Goal: Check status: Check status

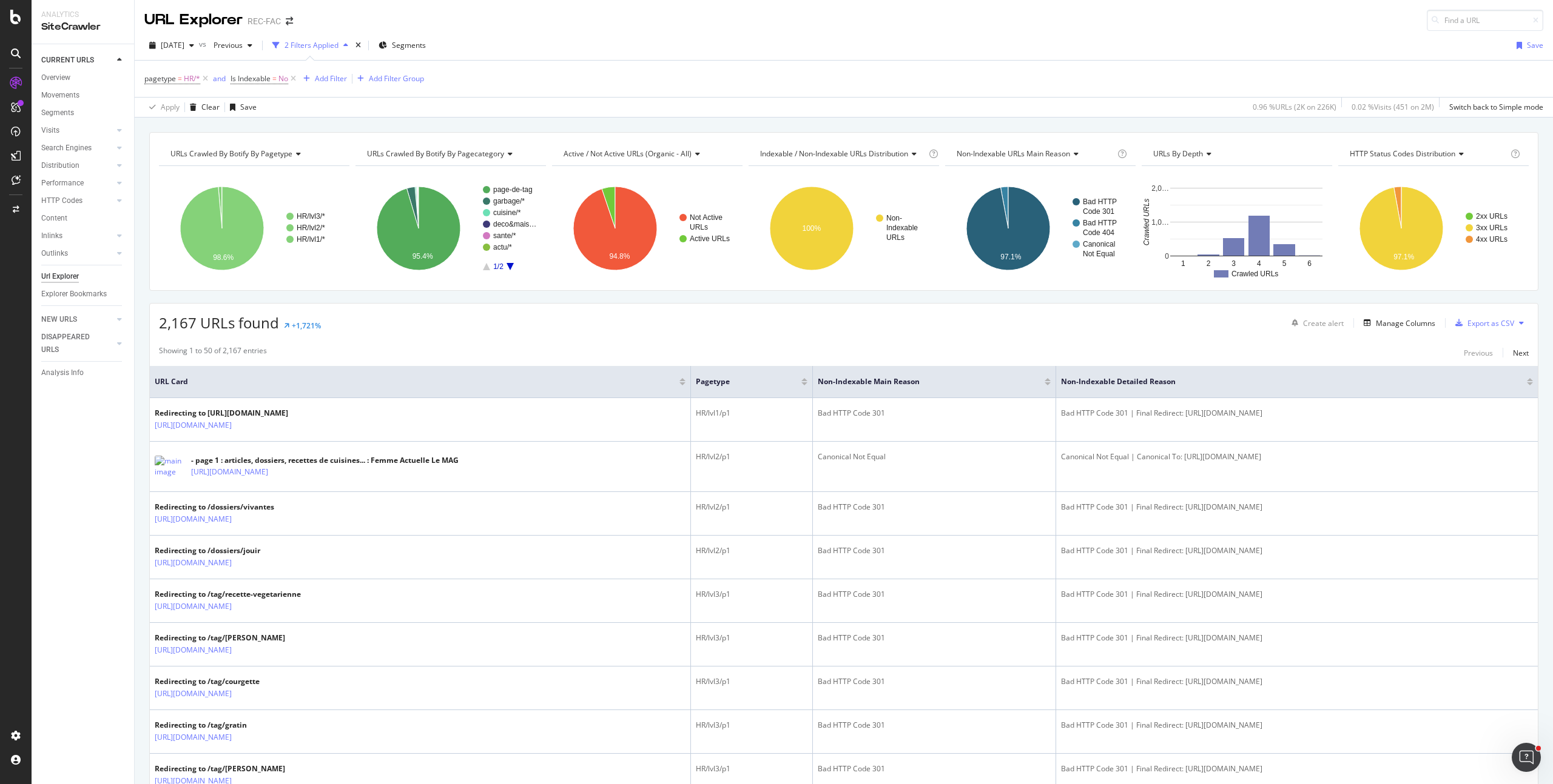
scroll to position [189, 0]
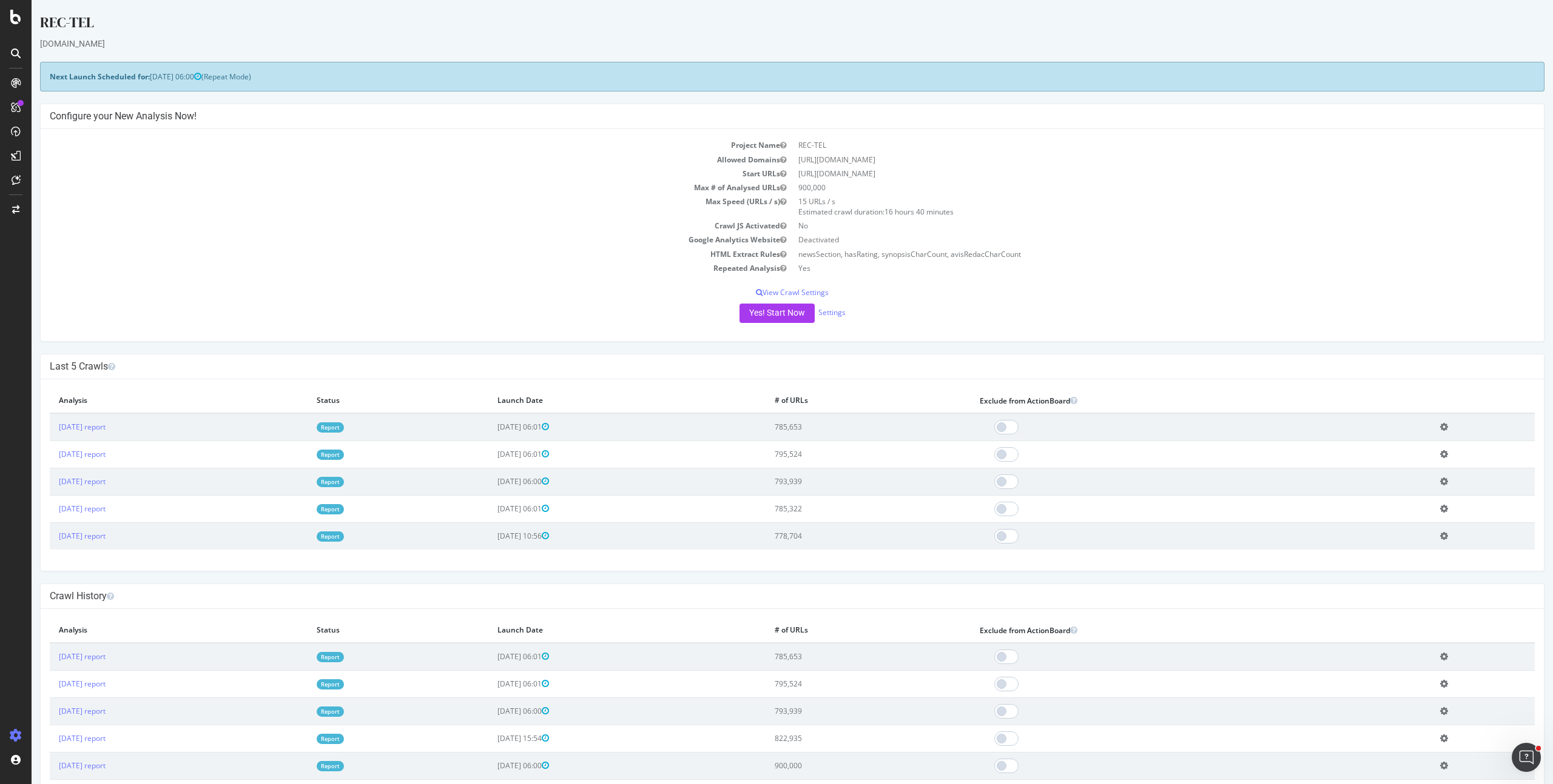
click at [344, 429] on link "Report" at bounding box center [329, 427] width 27 height 10
